Goal: Task Accomplishment & Management: Complete application form

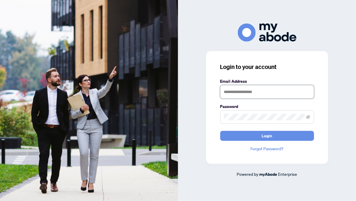
click at [237, 90] on input "text" at bounding box center [267, 92] width 94 height 14
type input "**********"
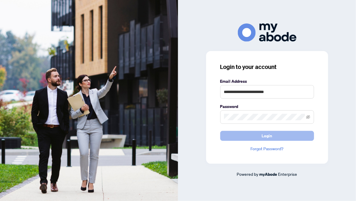
click at [271, 135] on span "Login" at bounding box center [267, 135] width 11 height 9
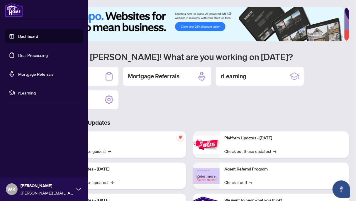
click at [34, 55] on link "Deal Processing" at bounding box center [33, 55] width 30 height 5
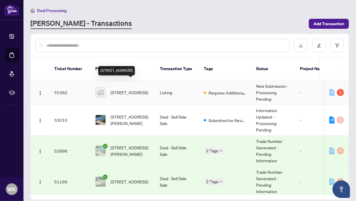
click at [129, 89] on span "98 Spadina Rd, Brampton, ON, Canada" at bounding box center [130, 92] width 38 height 6
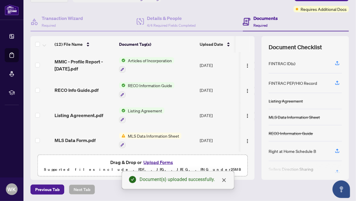
scroll to position [200, 0]
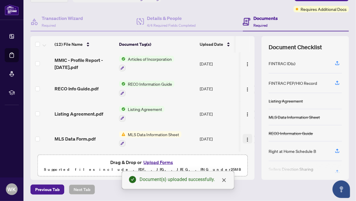
click at [245, 137] on img "button" at bounding box center [247, 139] width 5 height 5
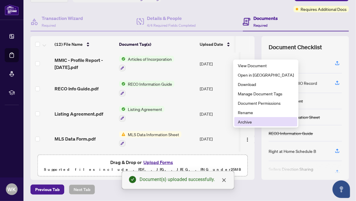
click at [242, 123] on span "Archive" at bounding box center [266, 122] width 56 height 6
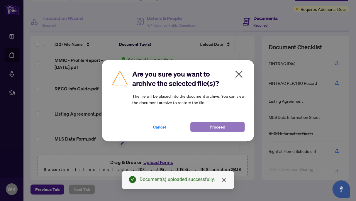
click at [217, 125] on span "Proceed" at bounding box center [218, 126] width 16 height 9
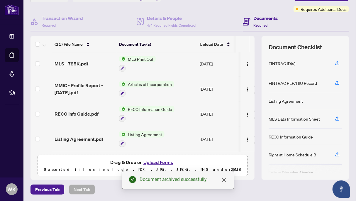
scroll to position [0, 0]
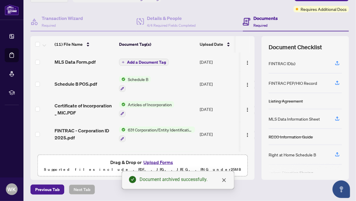
click at [154, 63] on span "Add a Document Tag" at bounding box center [146, 62] width 39 height 4
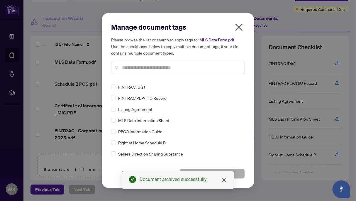
click at [144, 68] on input "text" at bounding box center [181, 67] width 118 height 6
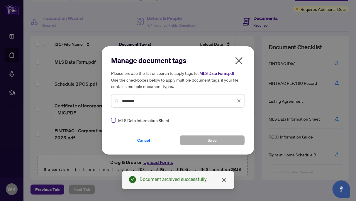
type input "********"
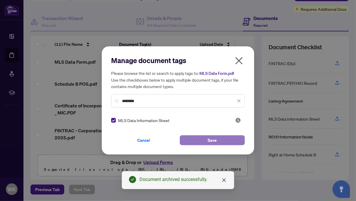
click at [210, 138] on span "Save" at bounding box center [212, 140] width 9 height 9
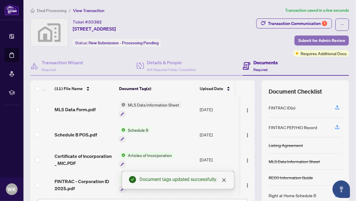
click at [314, 41] on span "Submit for Admin Review" at bounding box center [321, 40] width 47 height 9
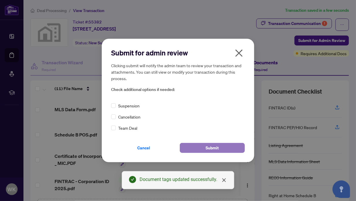
click at [213, 149] on span "Submit" at bounding box center [212, 147] width 13 height 9
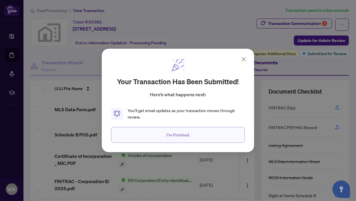
click at [177, 136] on span "I'm Finished" at bounding box center [178, 134] width 23 height 9
